Goal: Task Accomplishment & Management: Manage account settings

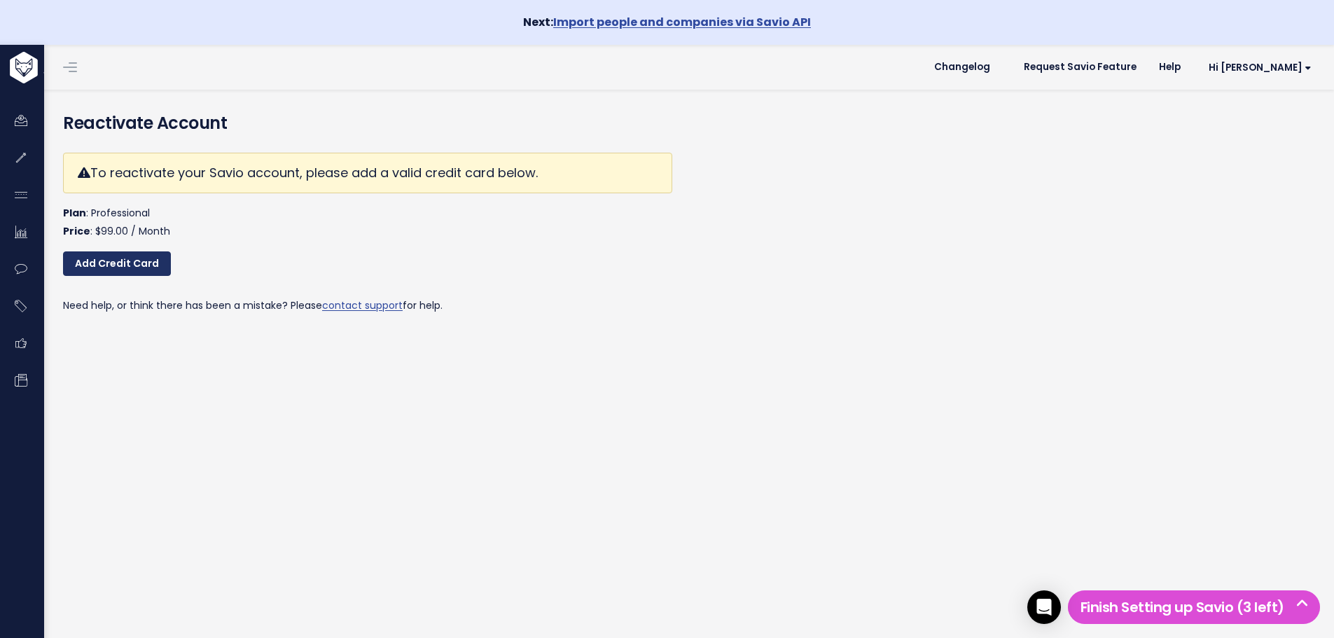
click at [133, 263] on link "Add Credit Card" at bounding box center [117, 263] width 108 height 25
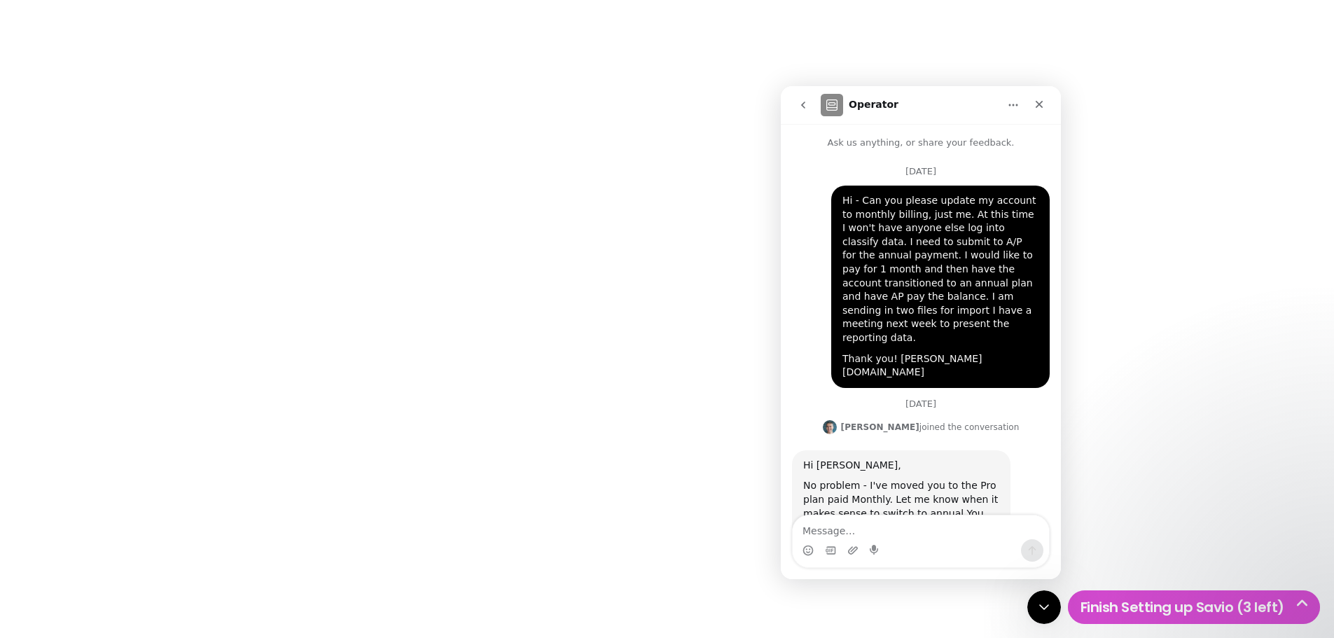
scroll to position [312, 0]
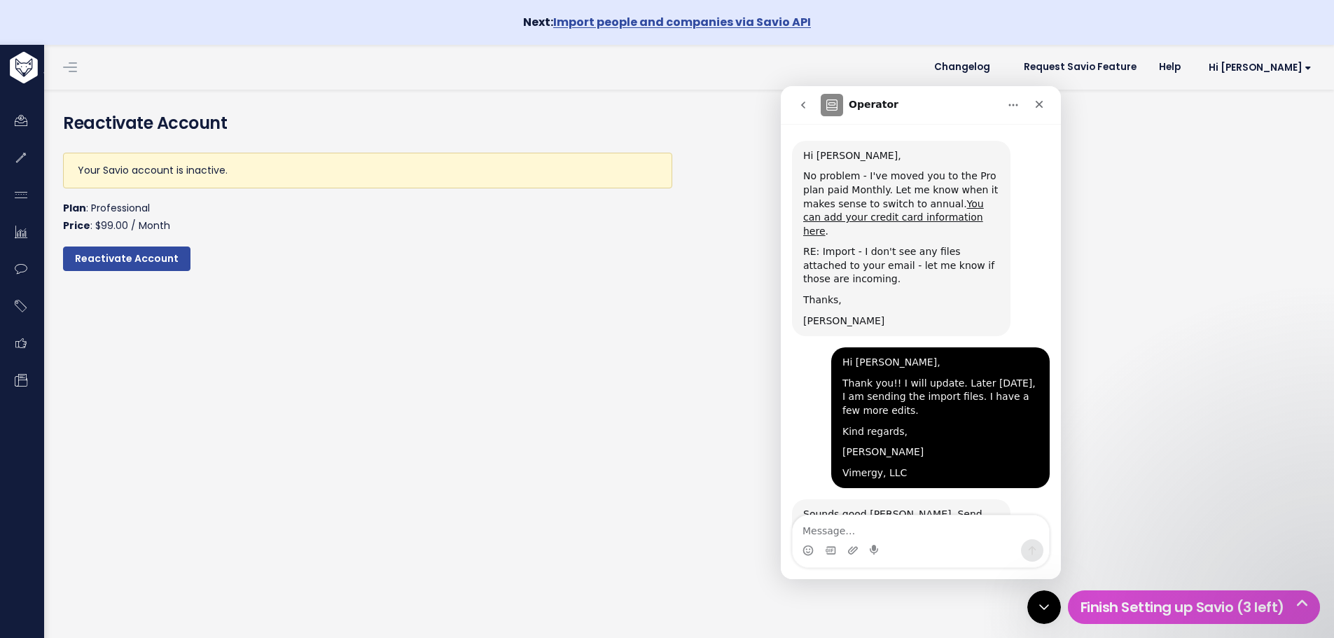
scroll to position [312, 0]
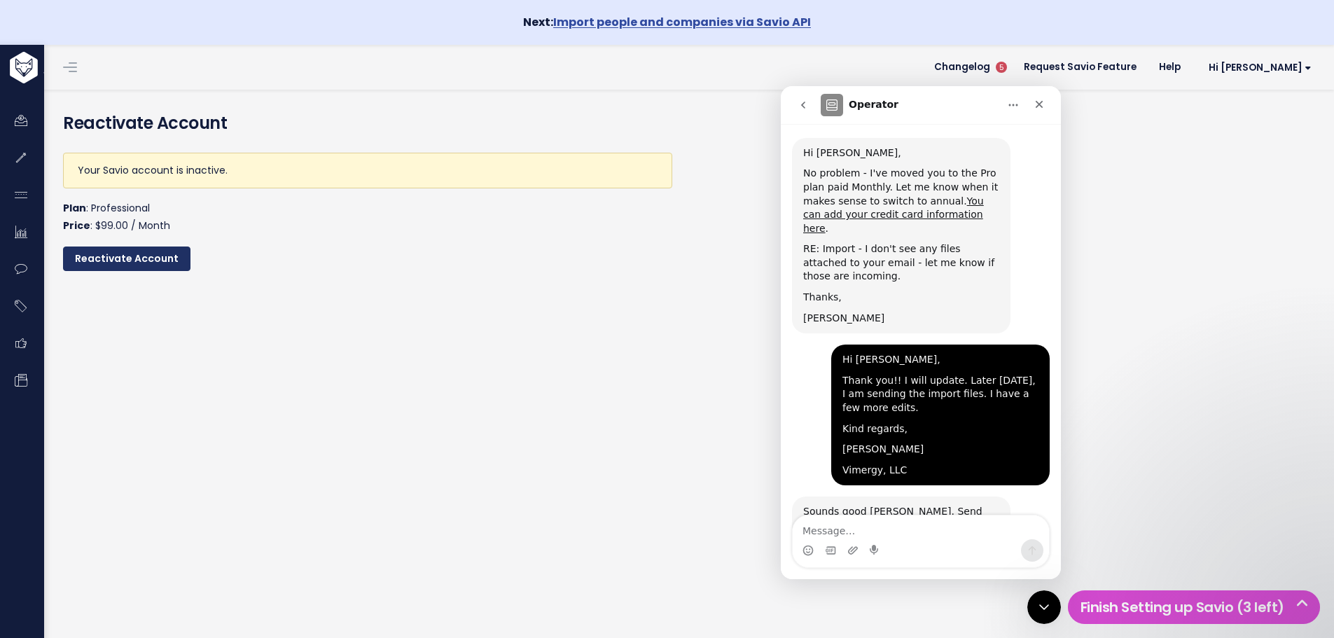
click at [148, 259] on input "Reactivate Account" at bounding box center [126, 258] width 127 height 25
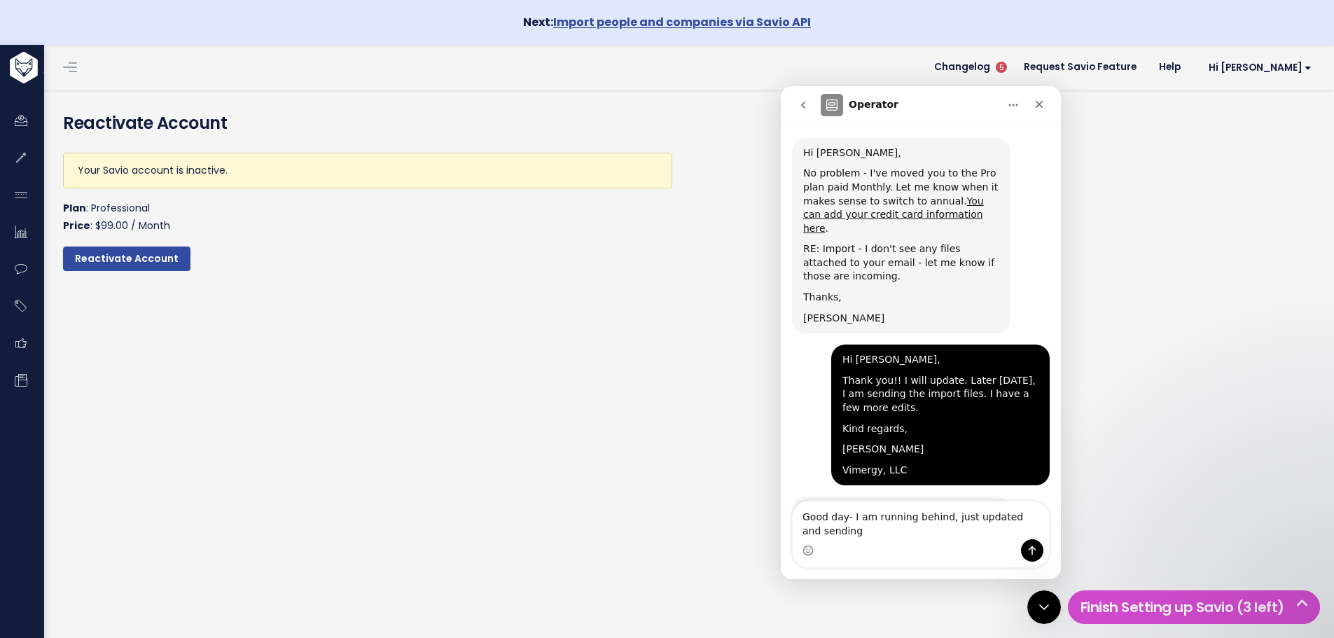
scroll to position [326, 0]
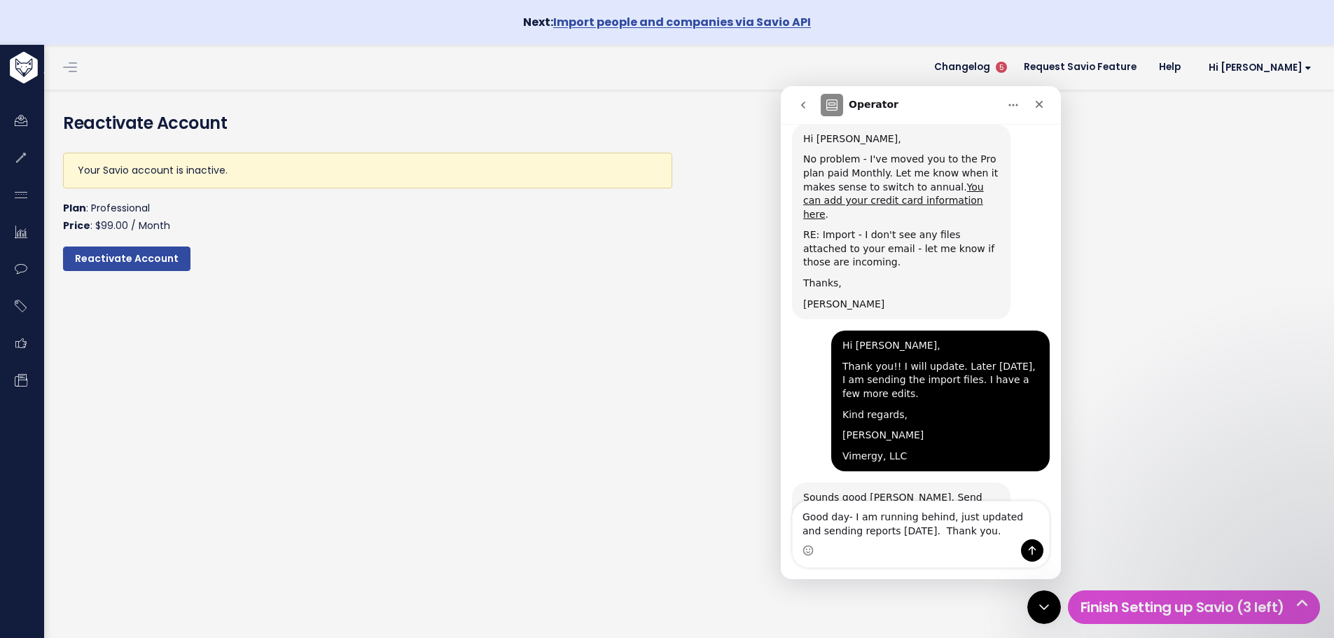
type textarea "Good day- I am running behind, just updated and sending reports today. Thank yo…"
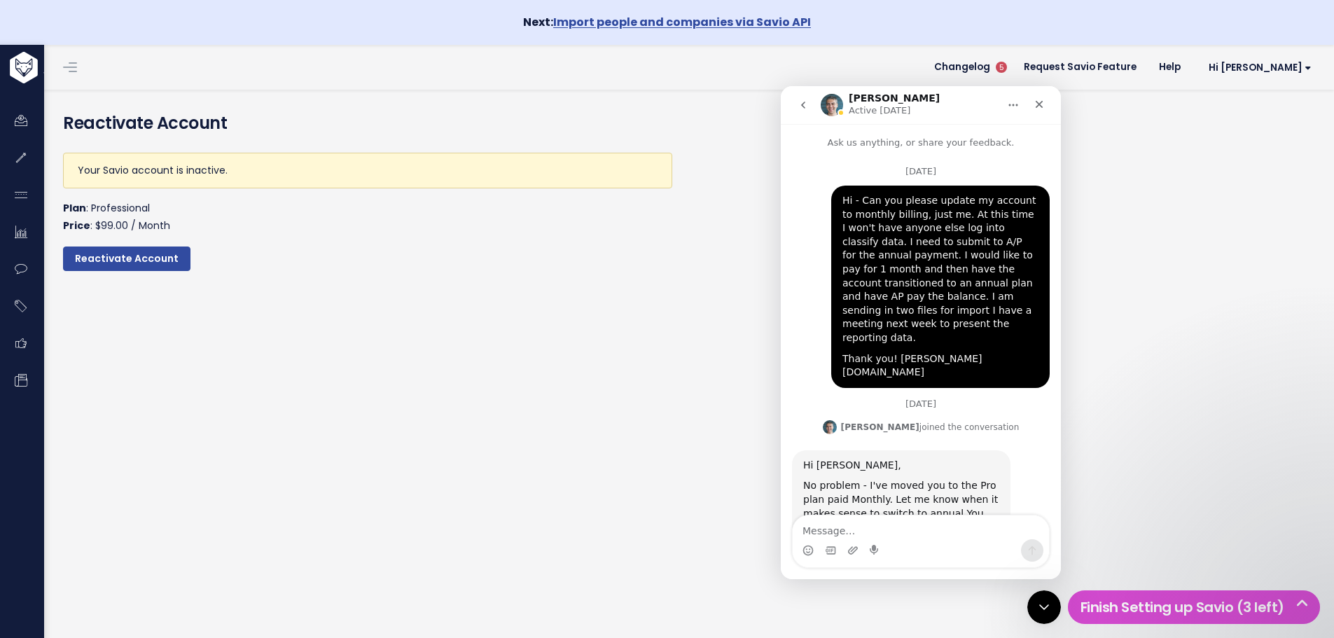
scroll to position [387, 0]
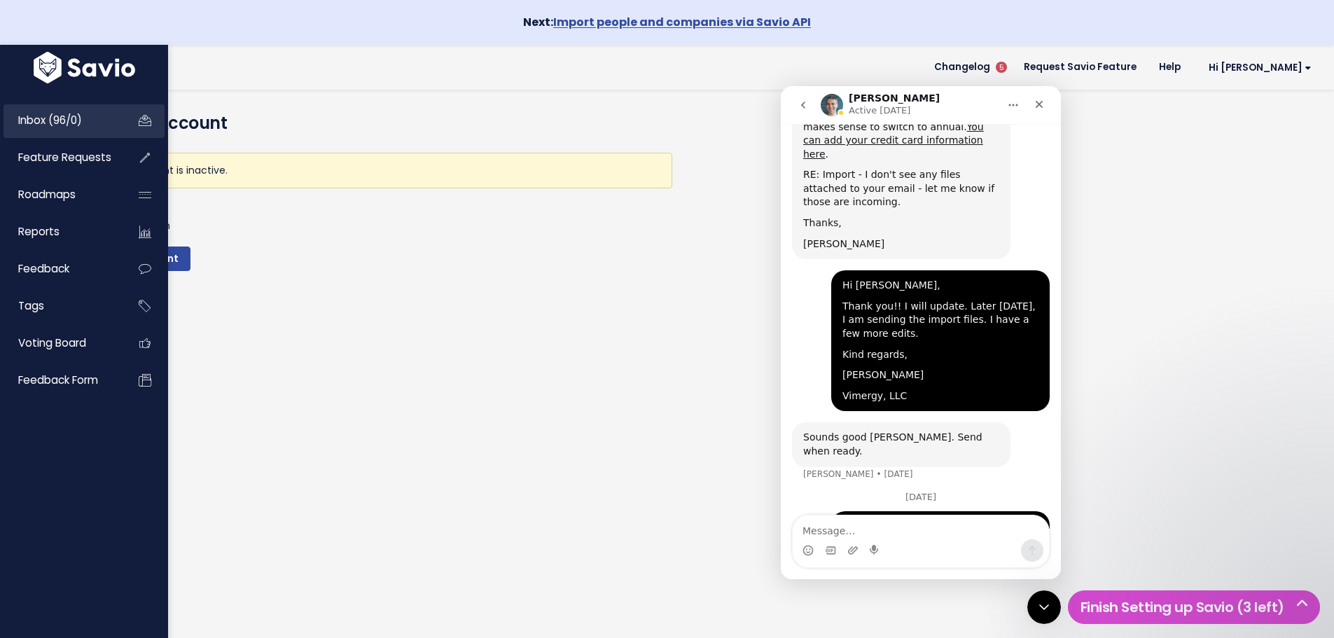
click at [46, 125] on span "Inbox (96/0)" at bounding box center [50, 120] width 64 height 15
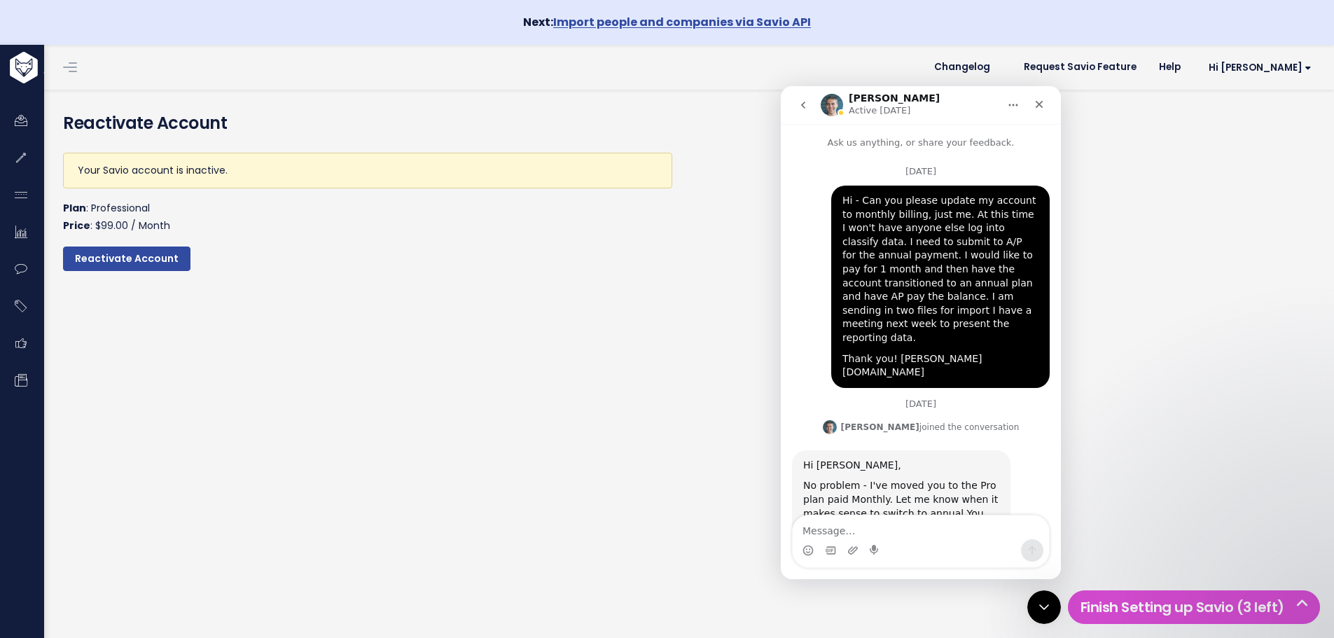
scroll to position [387, 0]
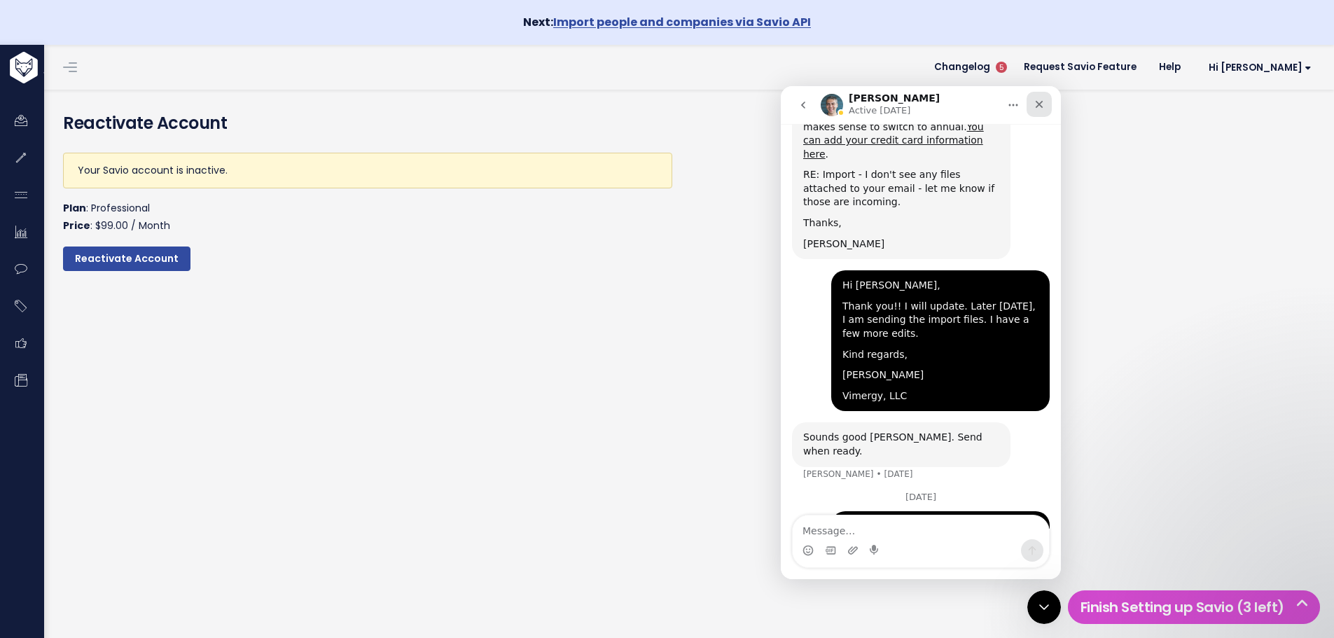
click at [1037, 109] on icon "Close" at bounding box center [1038, 104] width 11 height 11
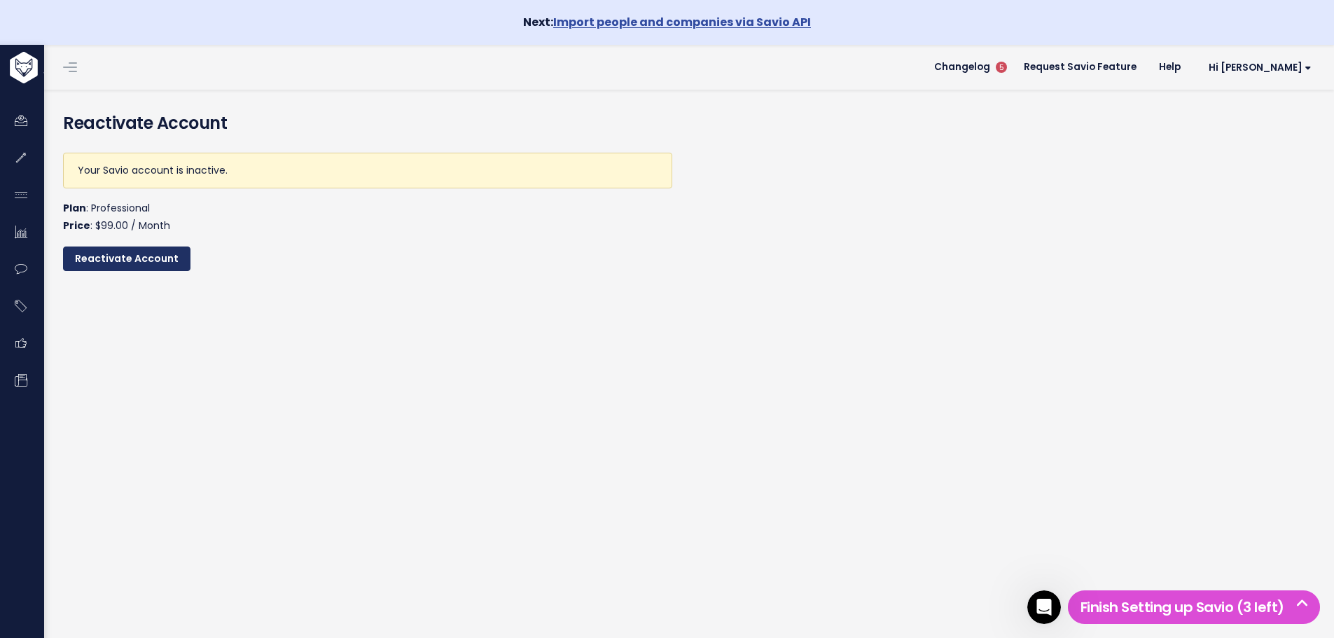
click at [92, 263] on input "Reactivate Account" at bounding box center [126, 258] width 127 height 25
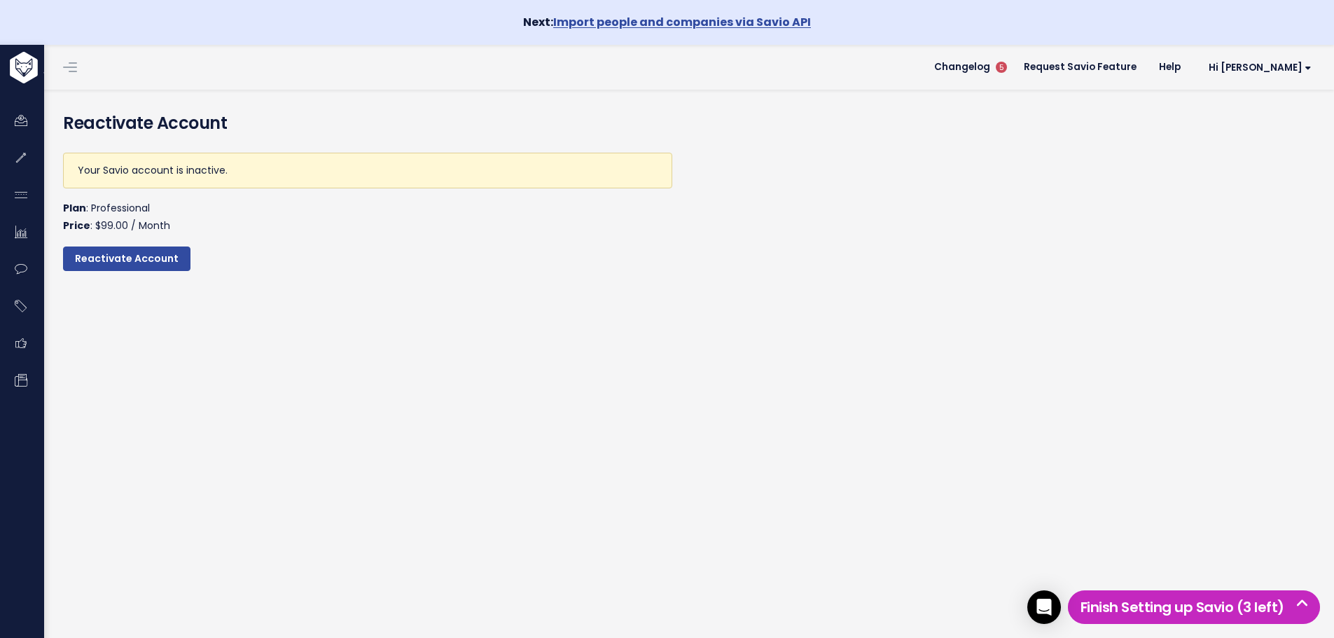
click at [1170, 606] on h5 "Finish Setting up Savio (3 left)" at bounding box center [1193, 607] width 239 height 21
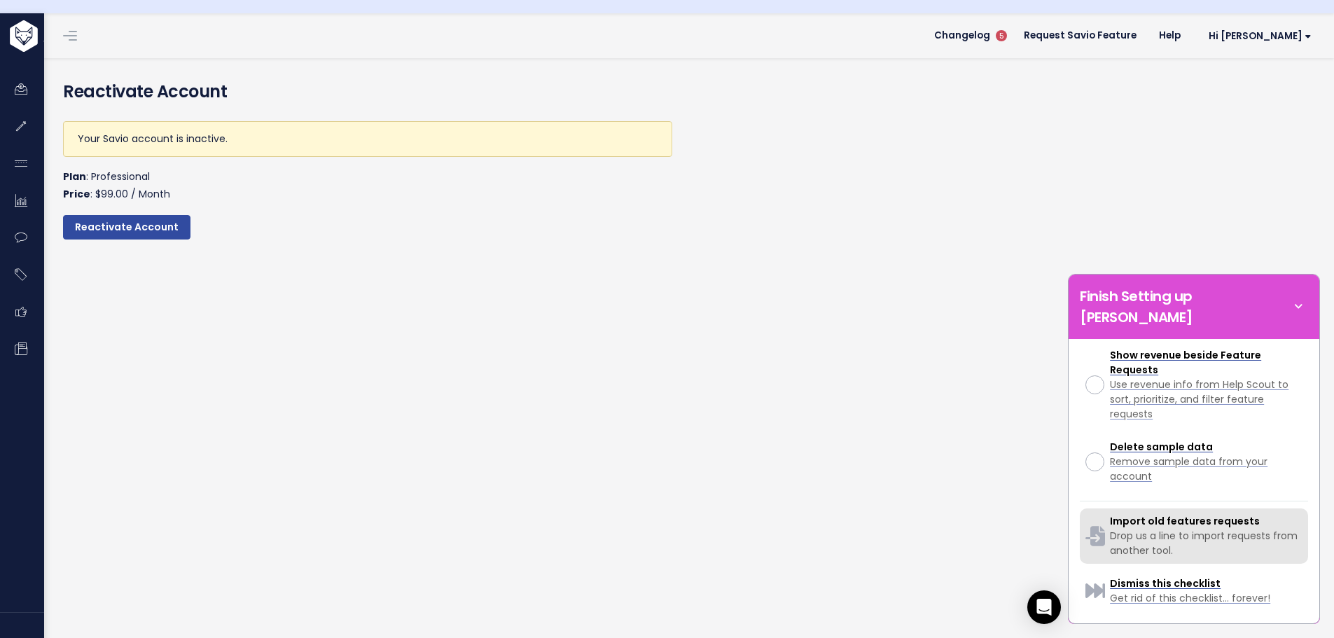
scroll to position [45, 0]
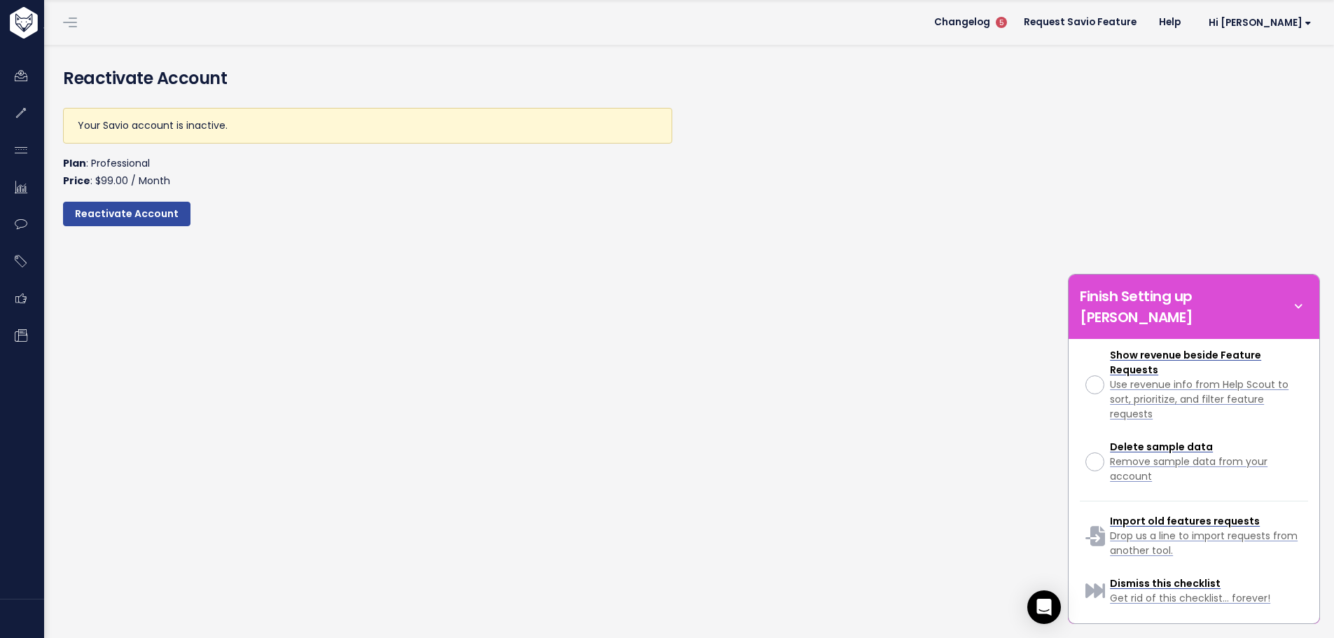
drag, startPoint x: 753, startPoint y: 572, endPoint x: 207, endPoint y: 462, distance: 557.1
click at [741, 571] on div "Reactivate Account Your Savio account is inactive. Plan : Professional Price : …" at bounding box center [688, 341] width 1292 height 593
click at [155, 216] on input "Reactivate Account" at bounding box center [126, 214] width 127 height 25
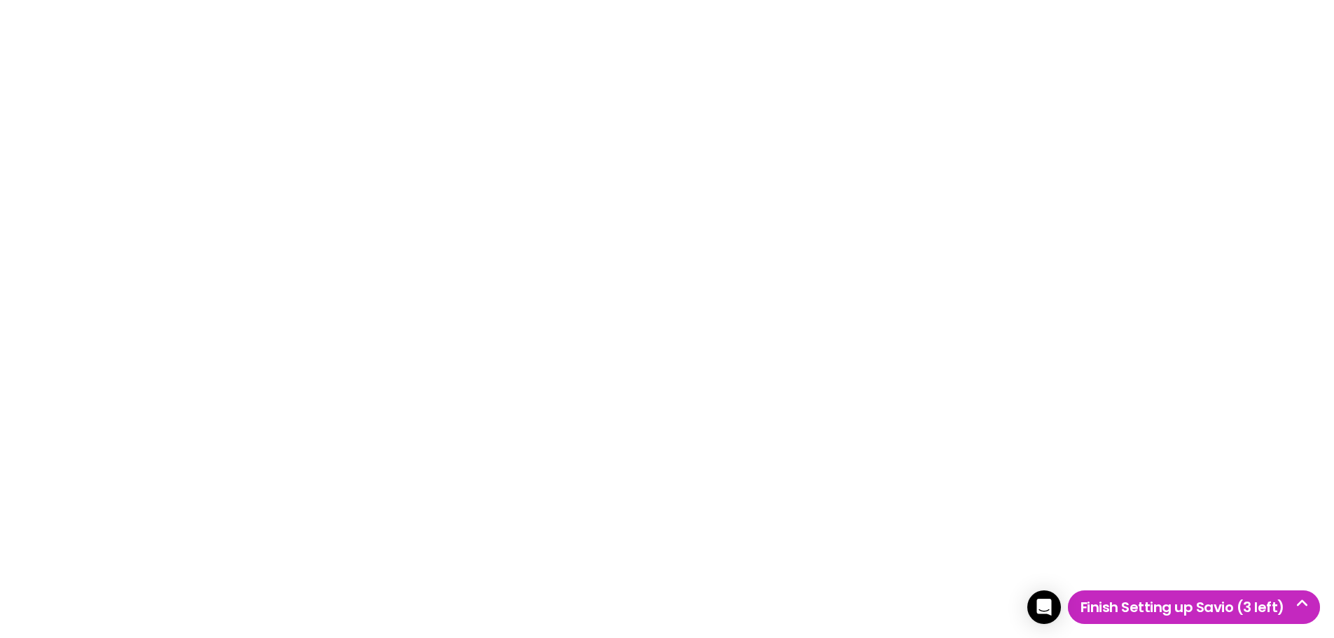
click at [1245, 603] on h5 "Finish Setting up Savio (3 left)" at bounding box center [1193, 607] width 239 height 21
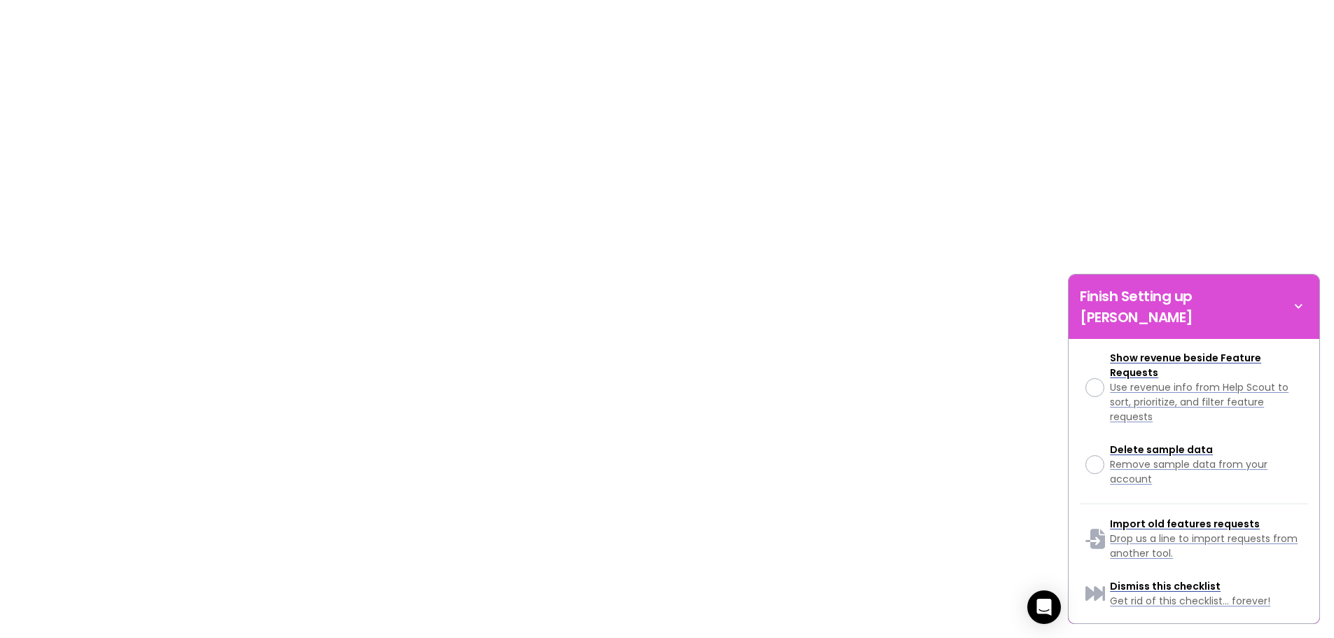
scroll to position [496, 0]
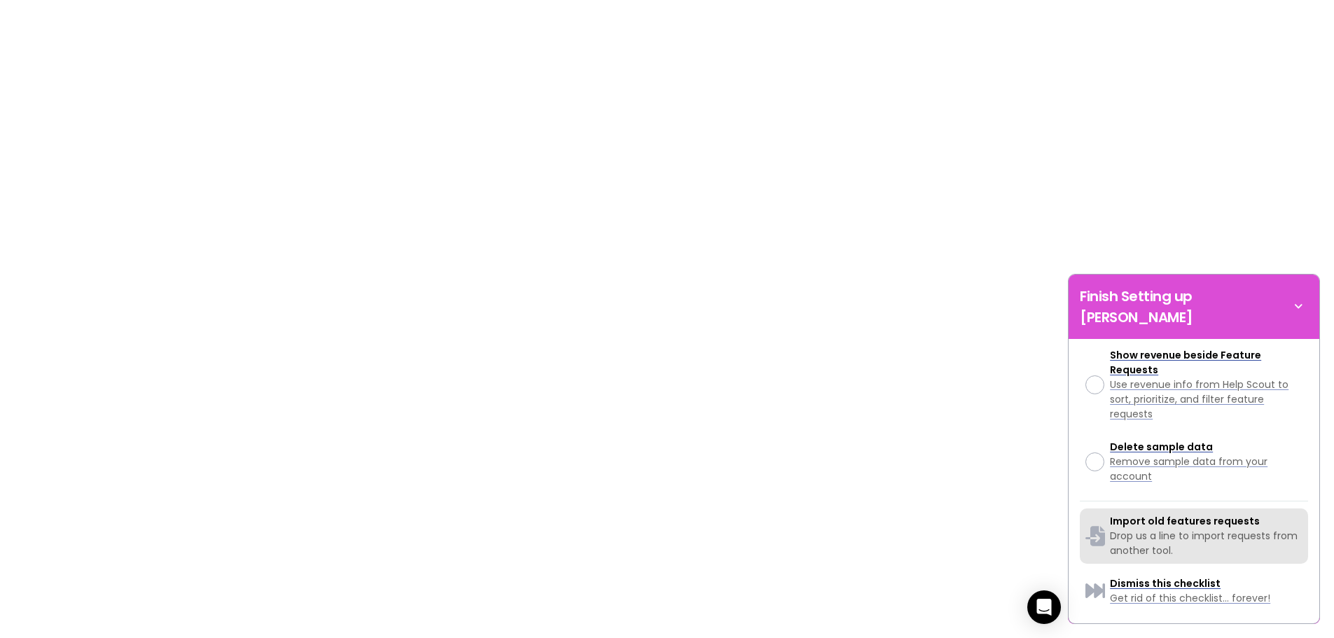
click at [1159, 522] on div "Import old features requests Drop us a line to import requests from another too…" at bounding box center [1206, 536] width 193 height 44
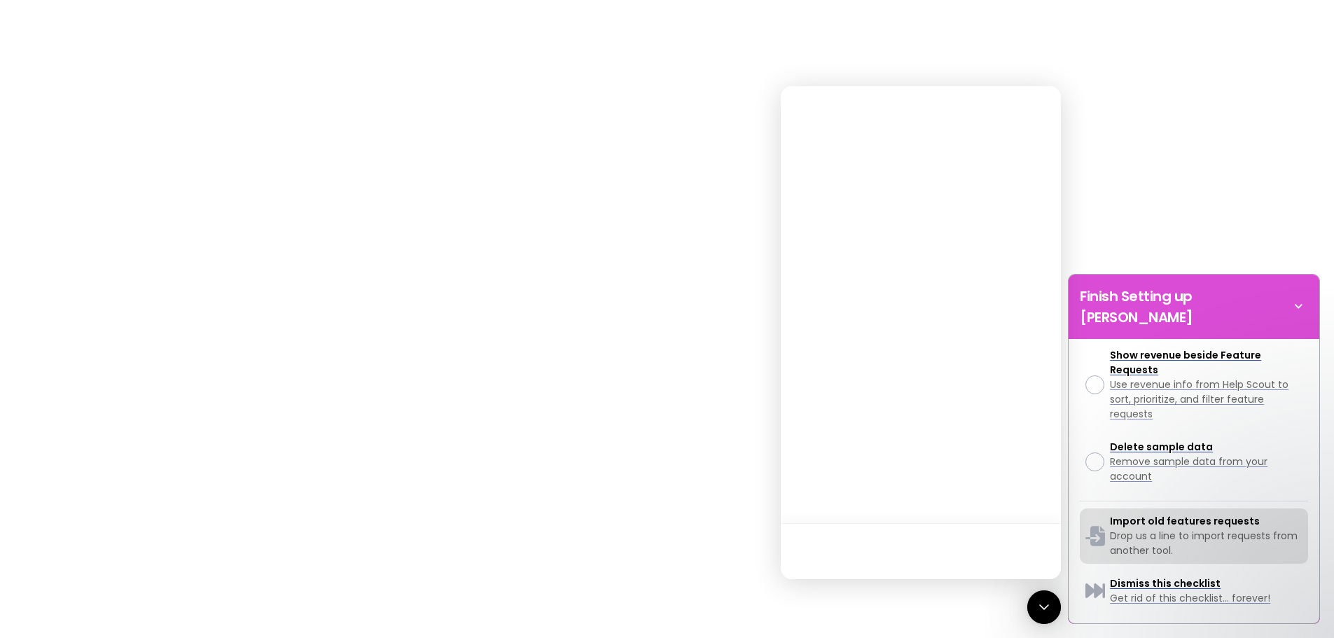
scroll to position [0, 0]
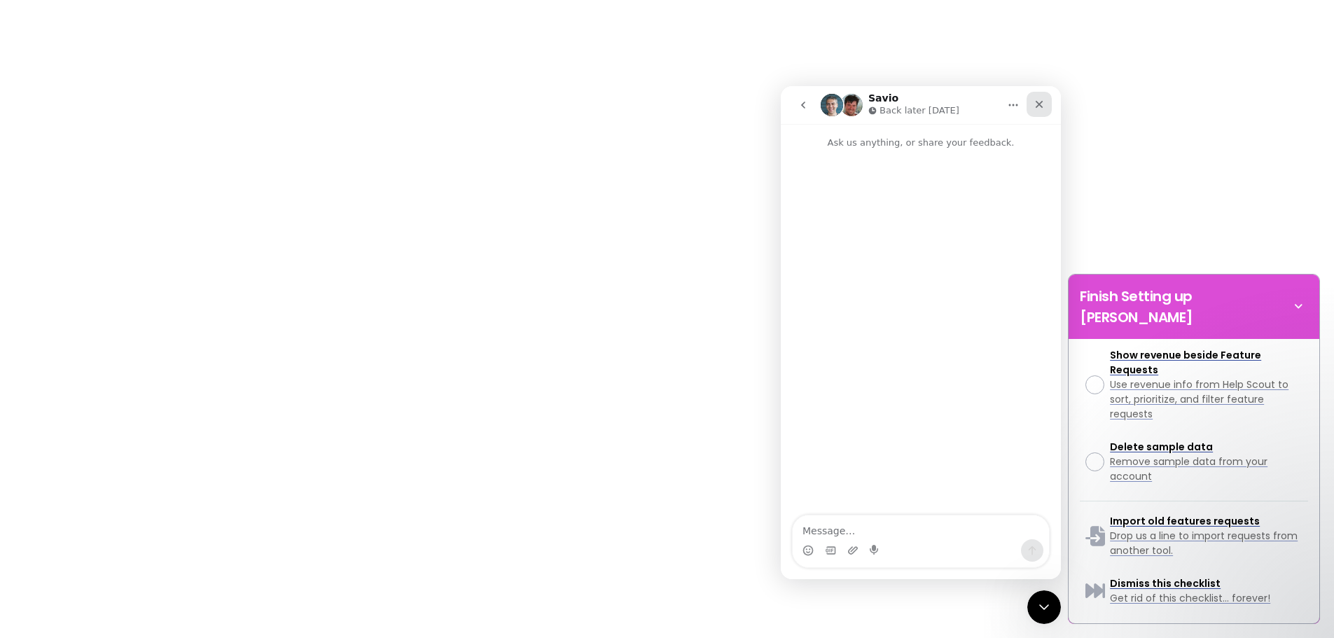
click at [1039, 99] on icon "Close" at bounding box center [1038, 104] width 11 height 11
